Goal: Information Seeking & Learning: Understand process/instructions

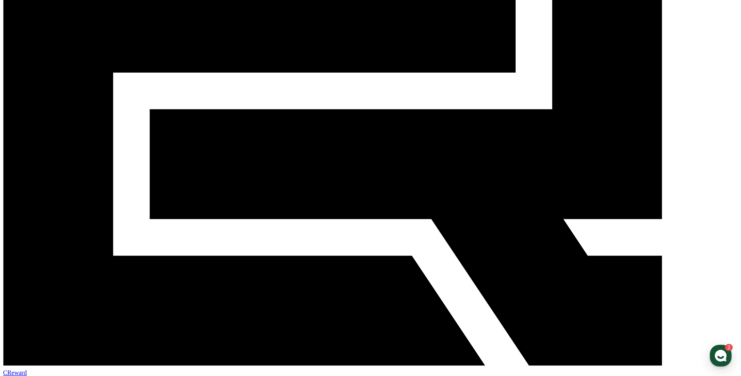
scroll to position [216, 0]
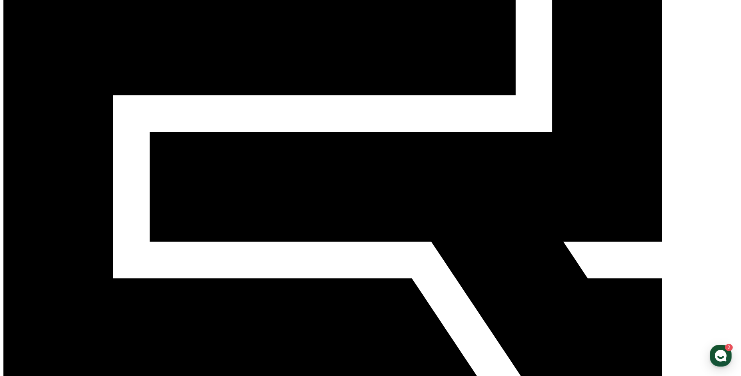
scroll to position [161, 0]
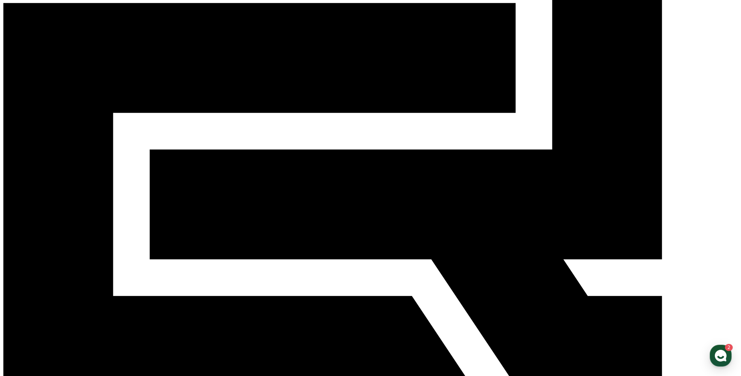
scroll to position [146, 0]
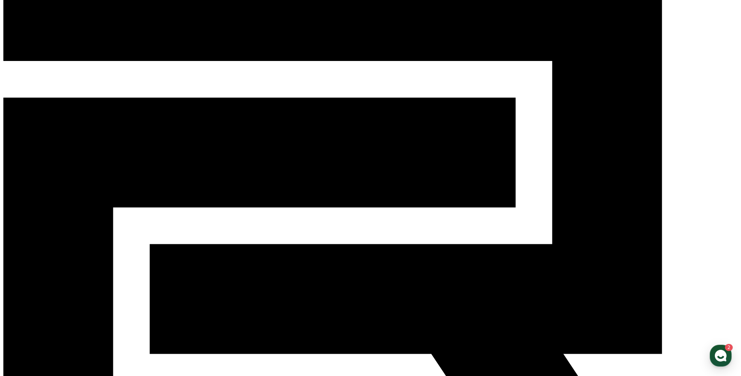
scroll to position [0, 0]
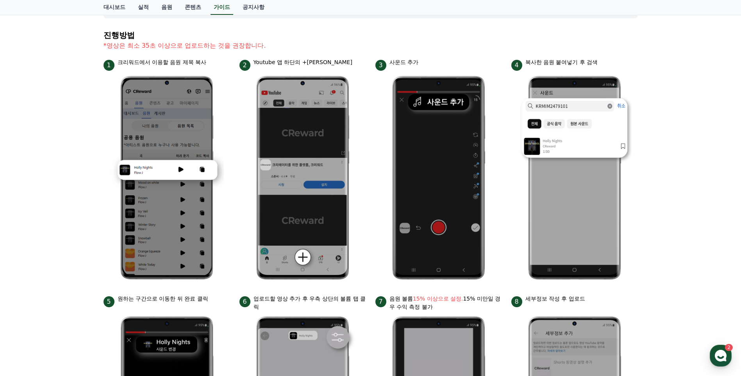
scroll to position [73, 0]
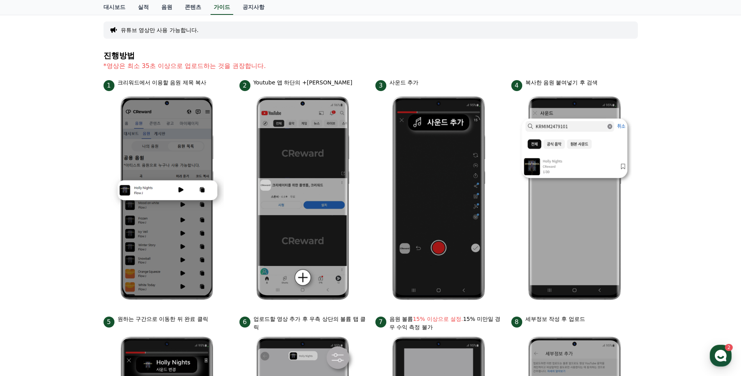
click at [665, 234] on div "안드로이드 아이폰 PC 유튜브 영상만 사용 가능합니다. 진행방법 *영상은 최소 35초 이상으로 업로드하는 것을 권장합니다. 1 크리워드에서 이…" at bounding box center [370, 266] width 741 height 571
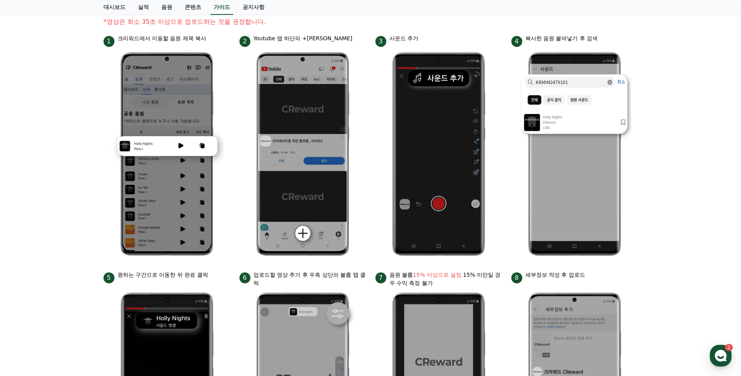
scroll to position [274, 0]
